Goal: Task Accomplishment & Management: Manage account settings

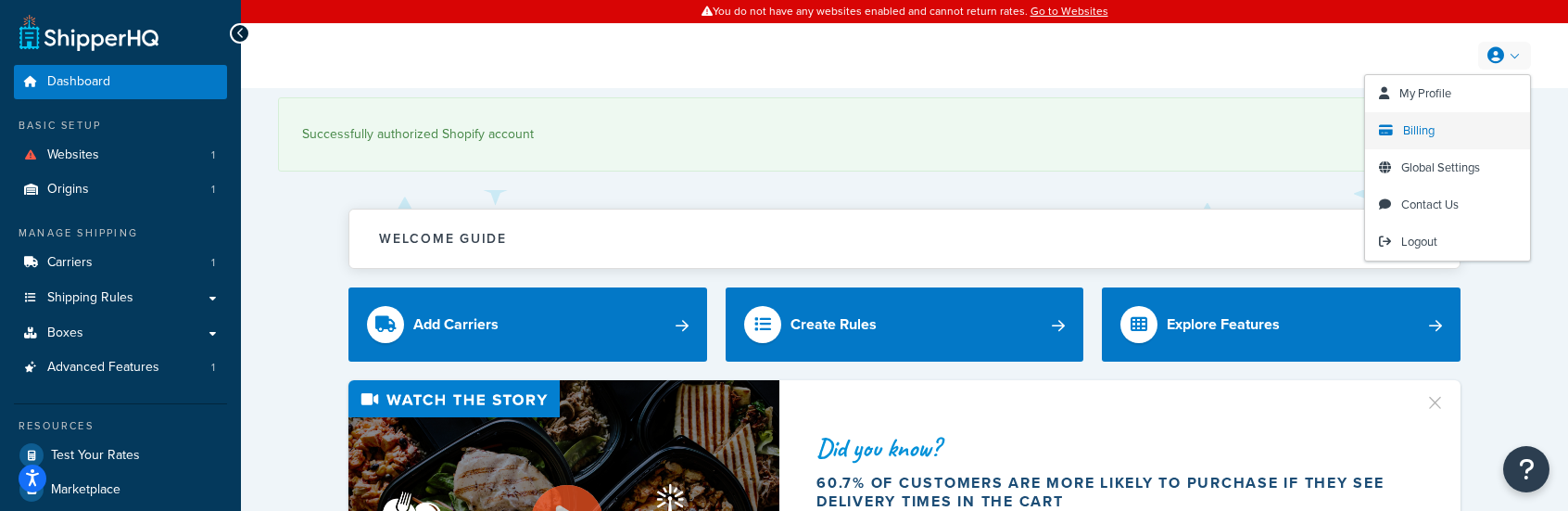
click at [1433, 128] on span "Billing" at bounding box center [1418, 130] width 31 height 18
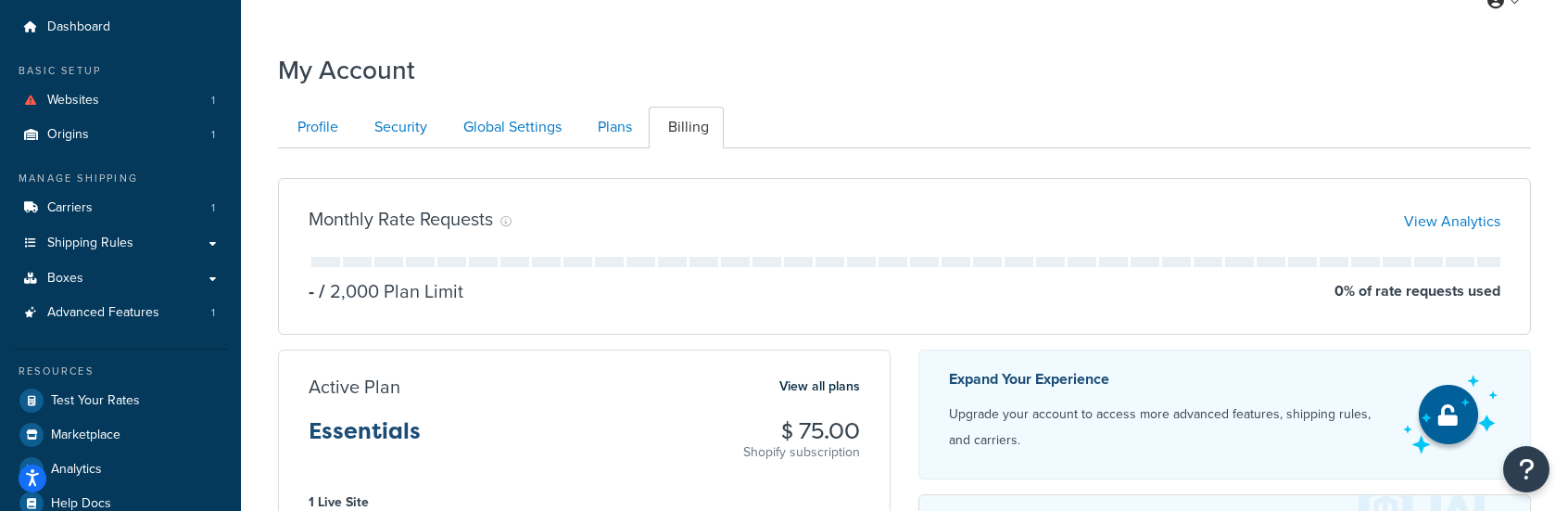
scroll to position [43, 0]
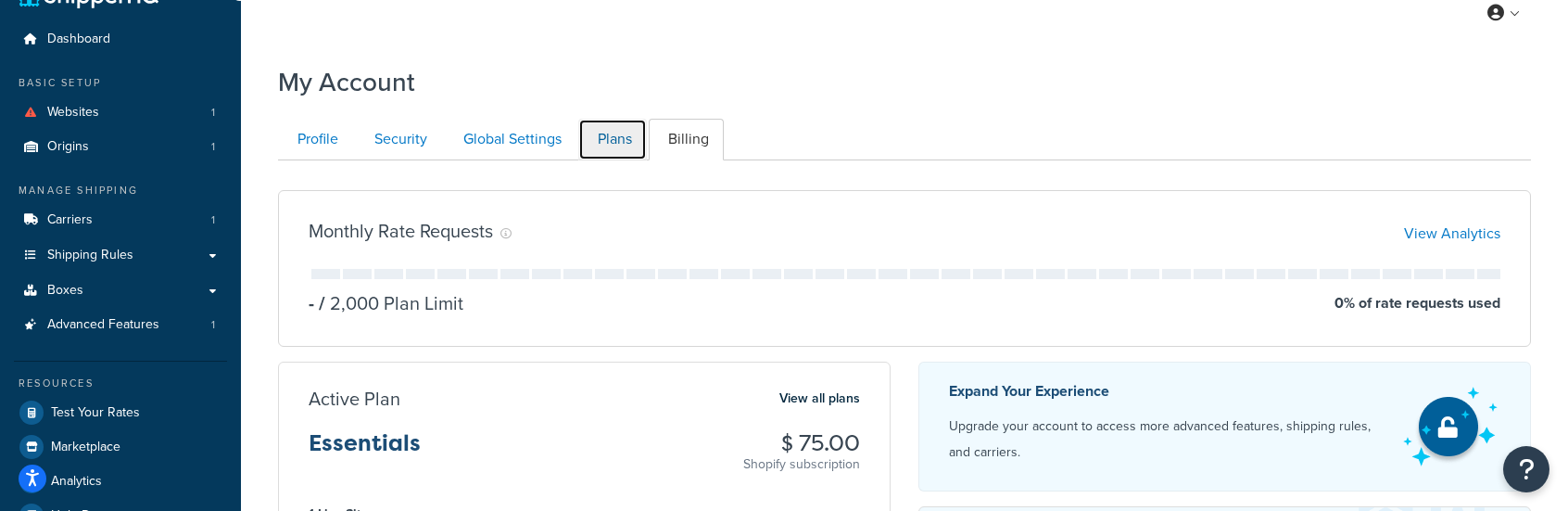
click at [606, 142] on link "Plans" at bounding box center [612, 139] width 68 height 42
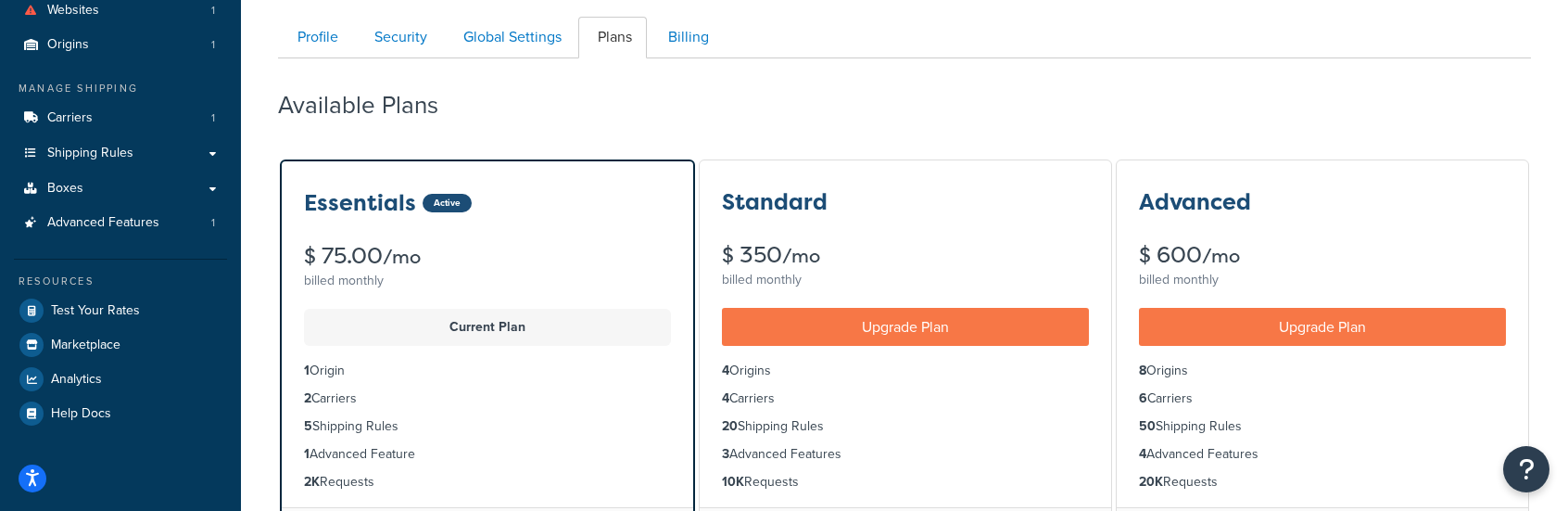
scroll to position [250, 0]
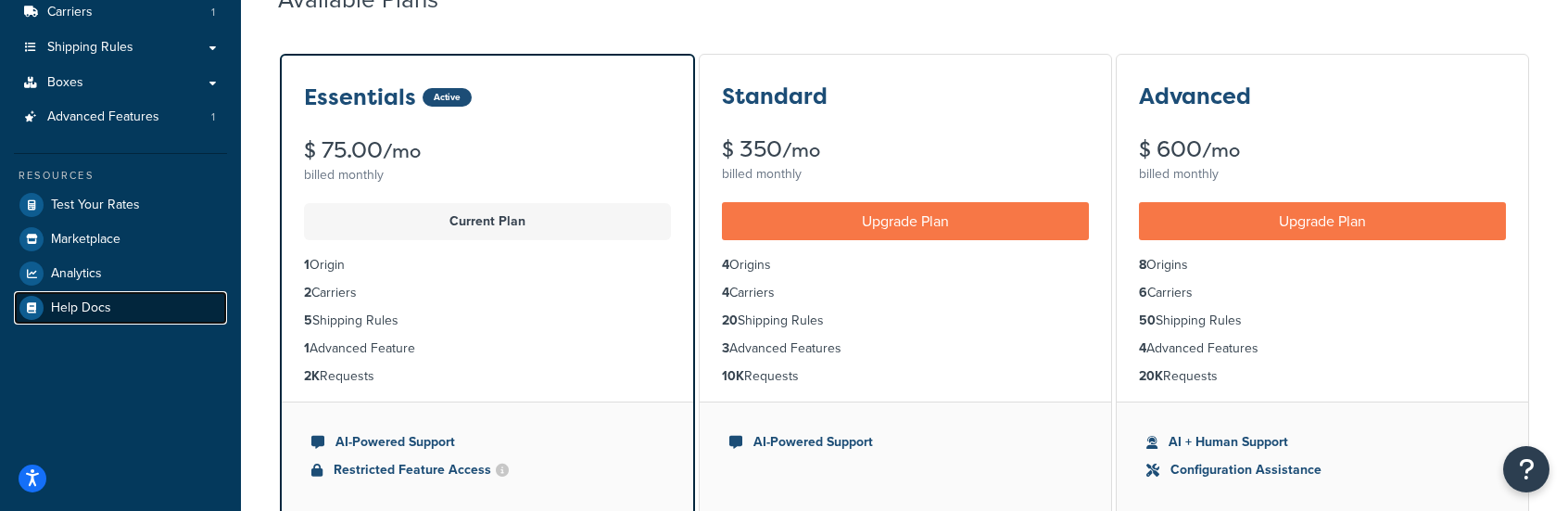
click at [74, 311] on span "Help Docs" at bounding box center [81, 309] width 60 height 16
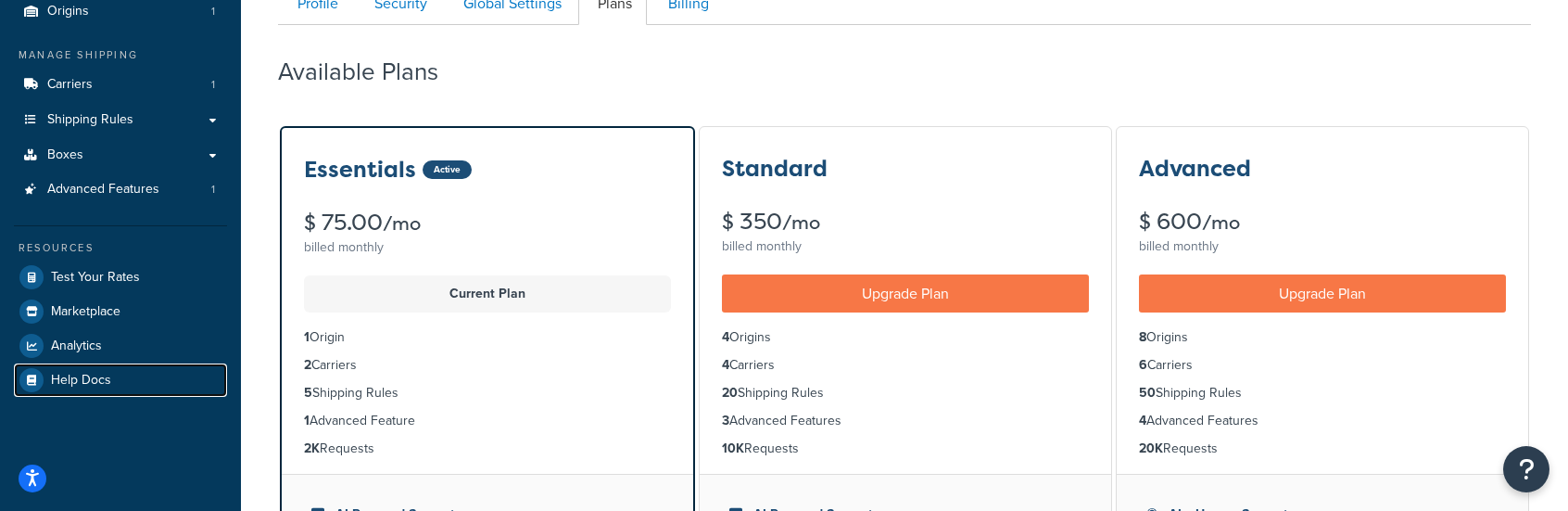
scroll to position [0, 0]
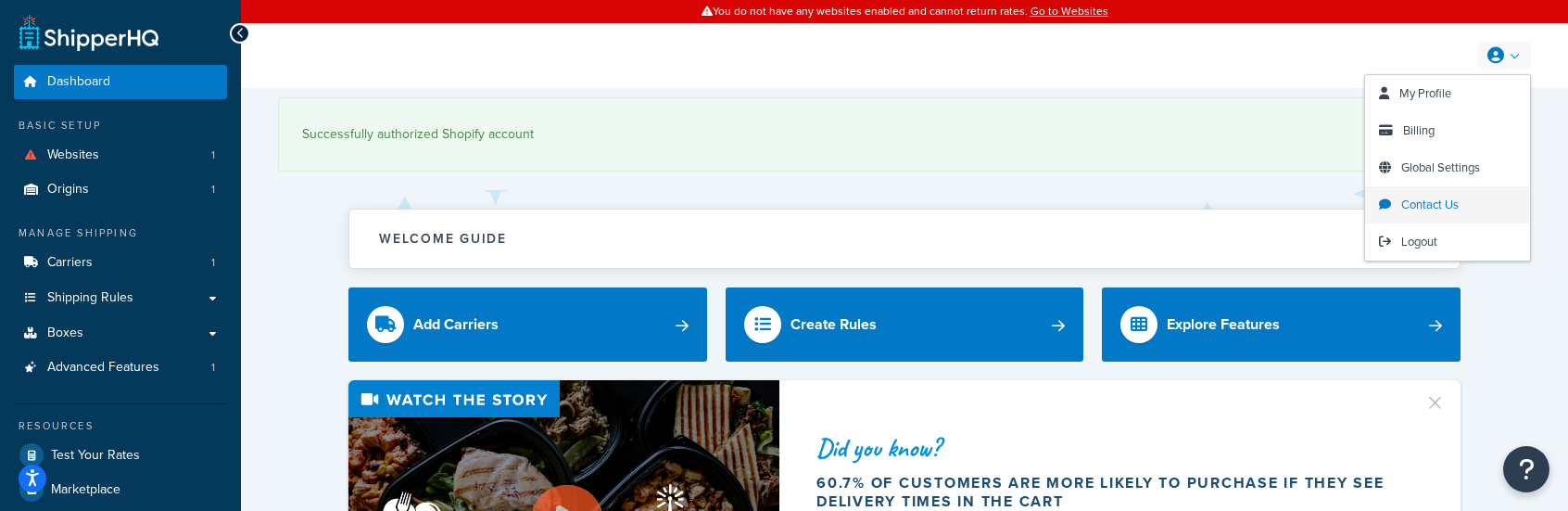
click at [1434, 208] on span "Contact Us" at bounding box center [1429, 204] width 57 height 18
click at [1417, 128] on span "Billing" at bounding box center [1418, 130] width 31 height 18
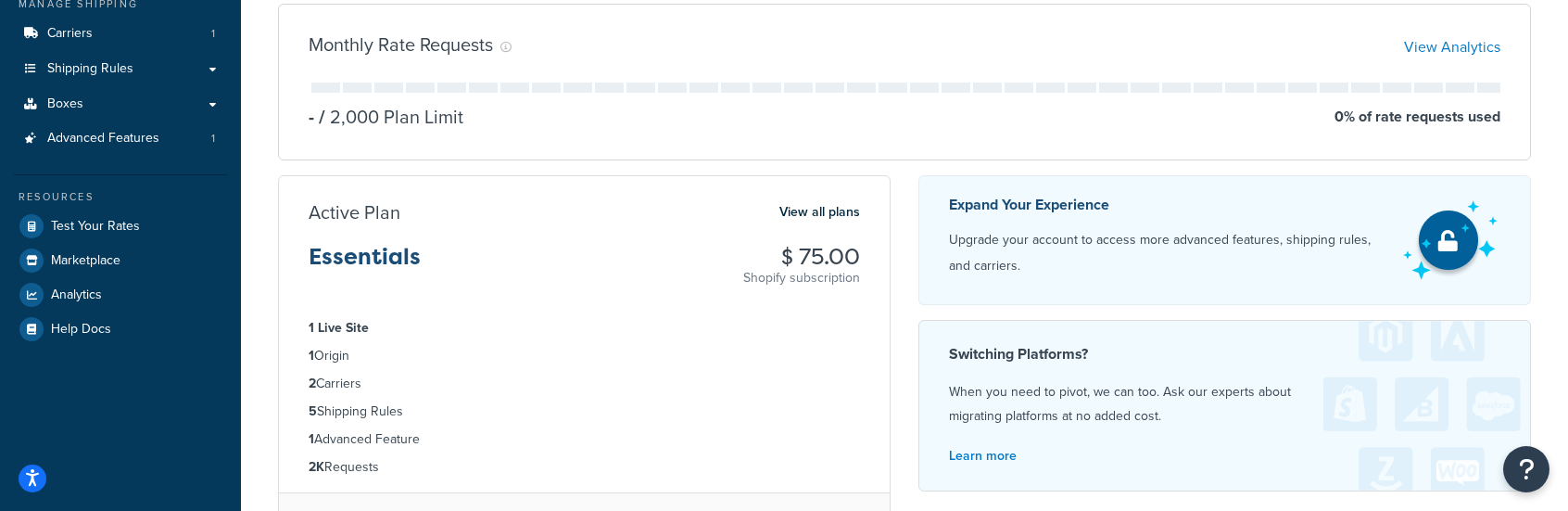
scroll to position [185, 0]
